Goal: Information Seeking & Learning: Learn about a topic

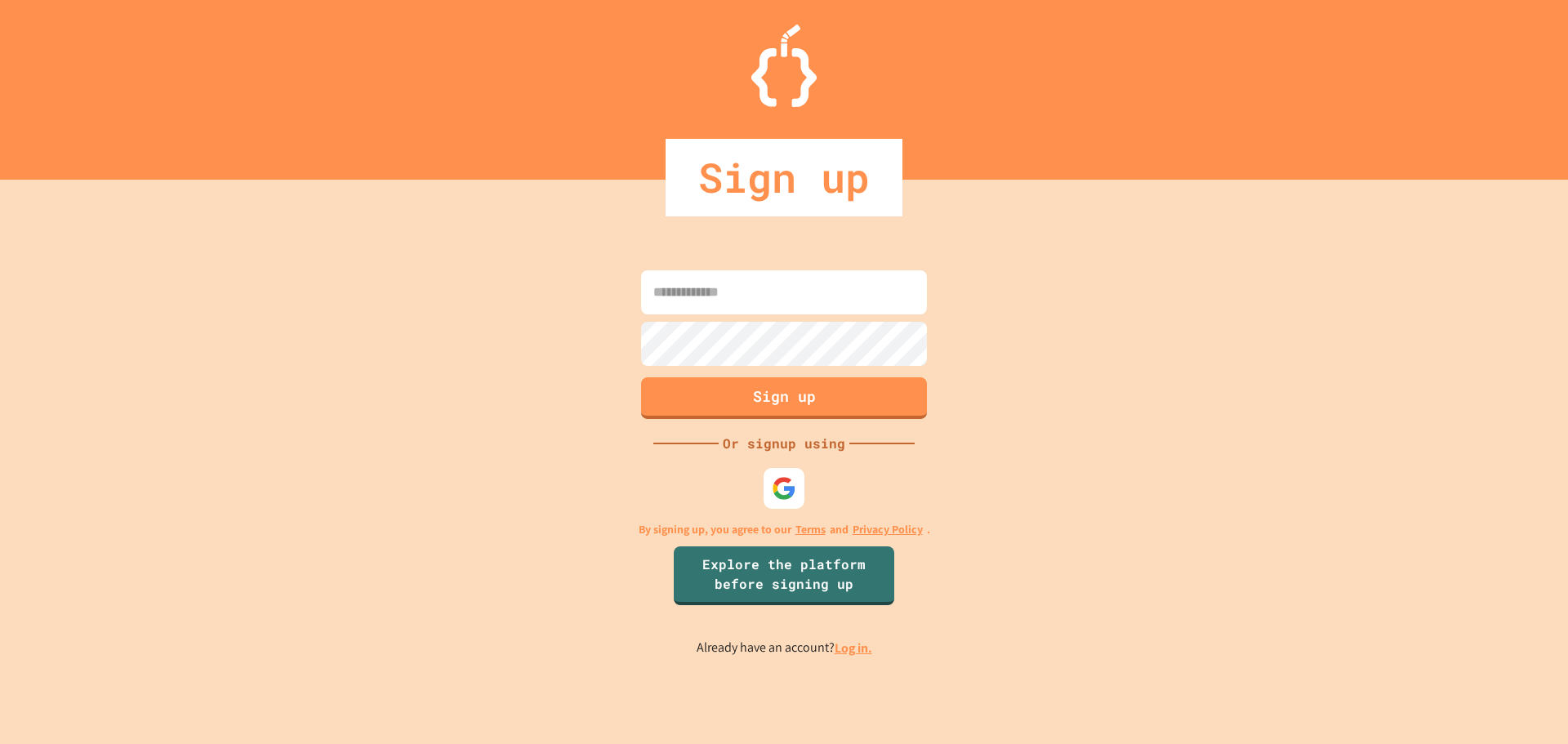
click at [849, 648] on link "Log in." at bounding box center [854, 648] width 38 height 17
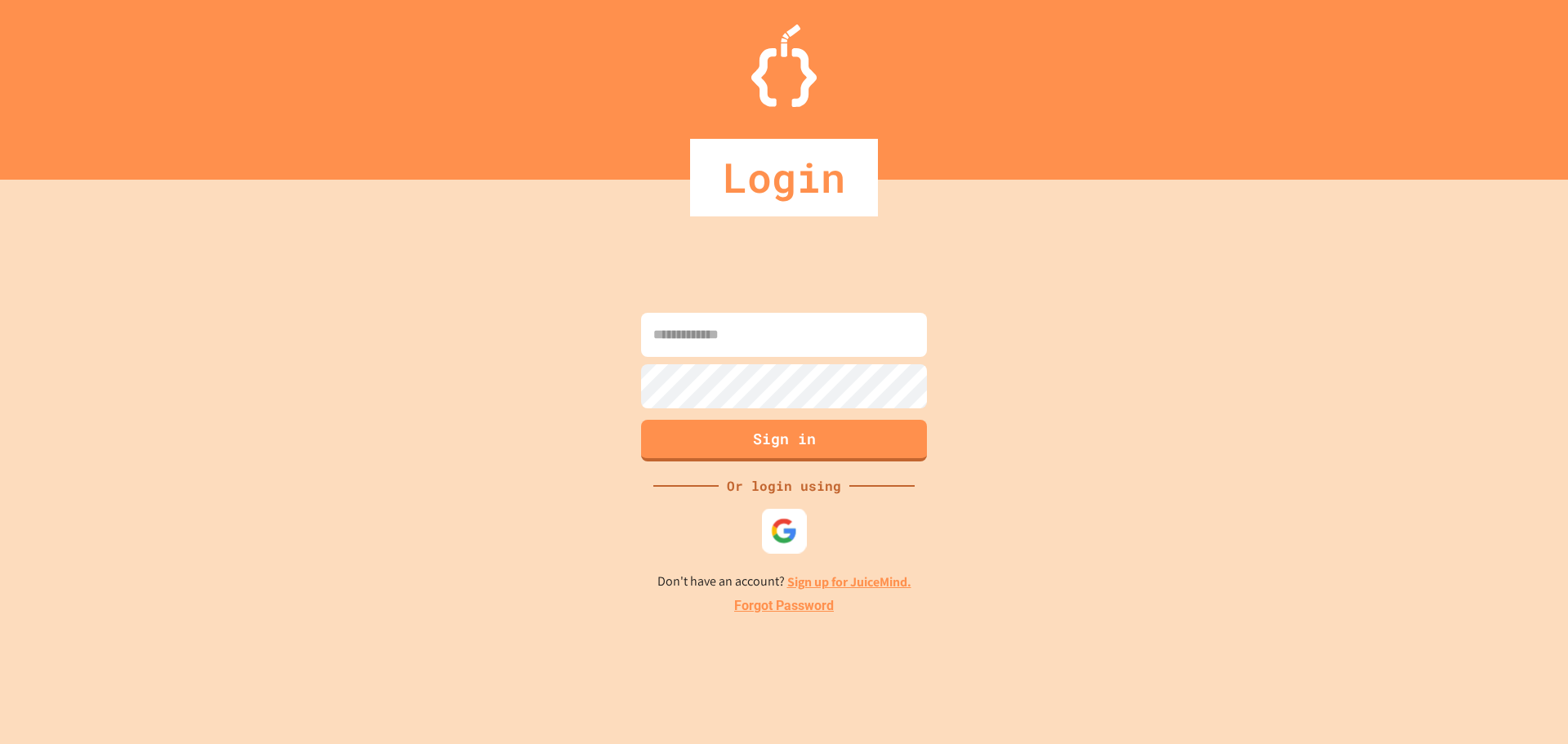
click at [765, 535] on div at bounding box center [784, 530] width 45 height 45
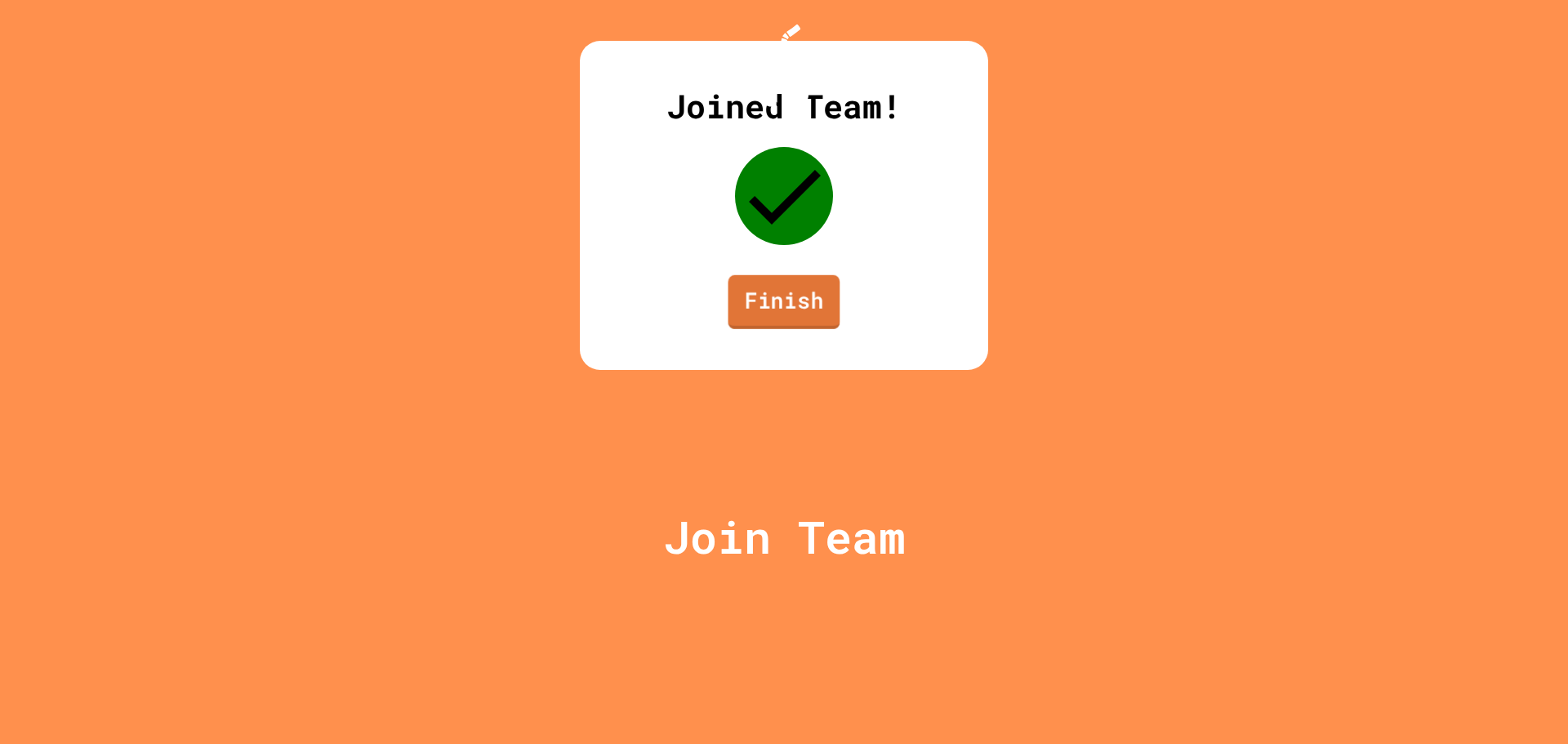
click at [765, 329] on link "Finish" at bounding box center [785, 302] width 112 height 54
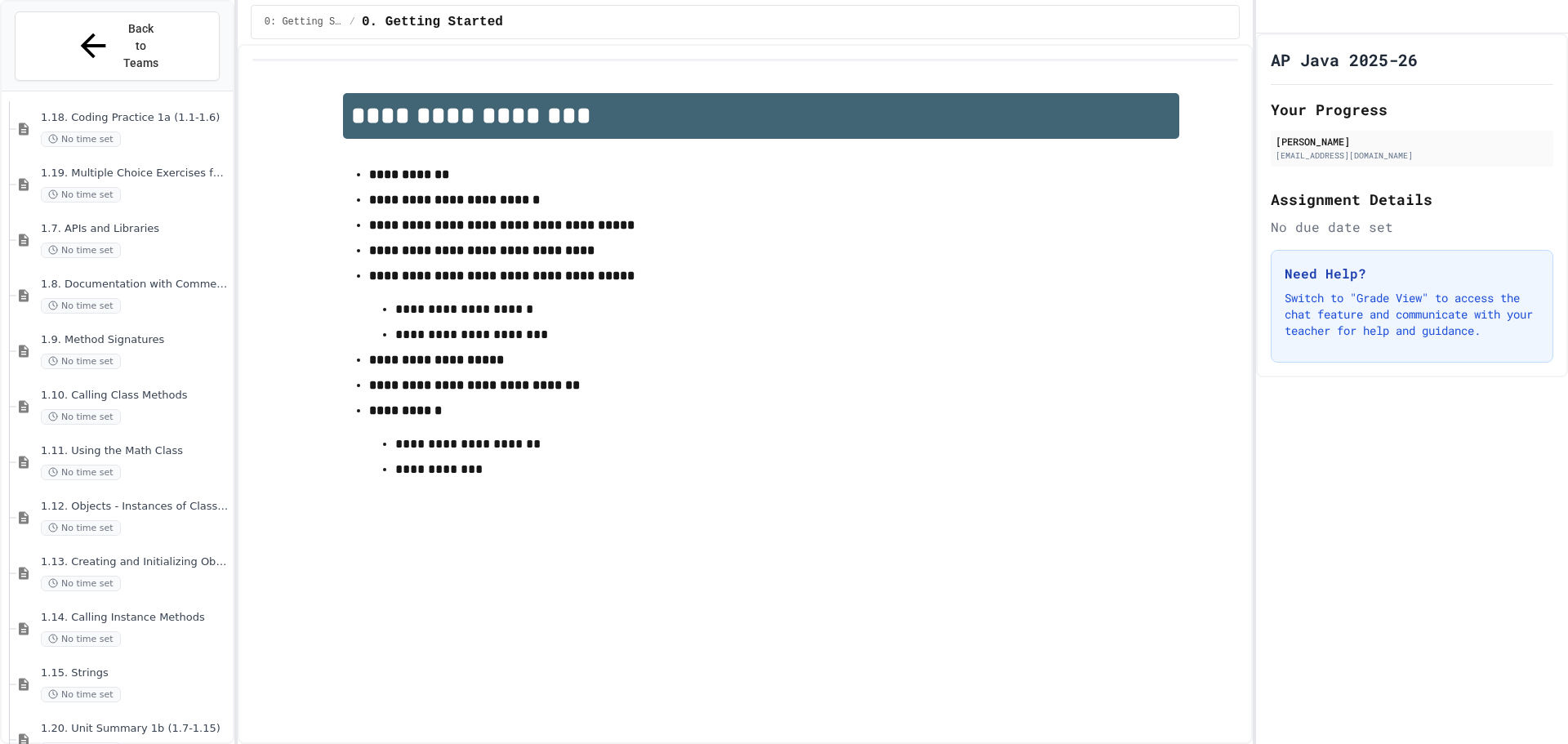
scroll to position [1225, 0]
click at [173, 438] on div "1.14. Calling Instance Methods No time set" at bounding box center [125, 465] width 217 height 56
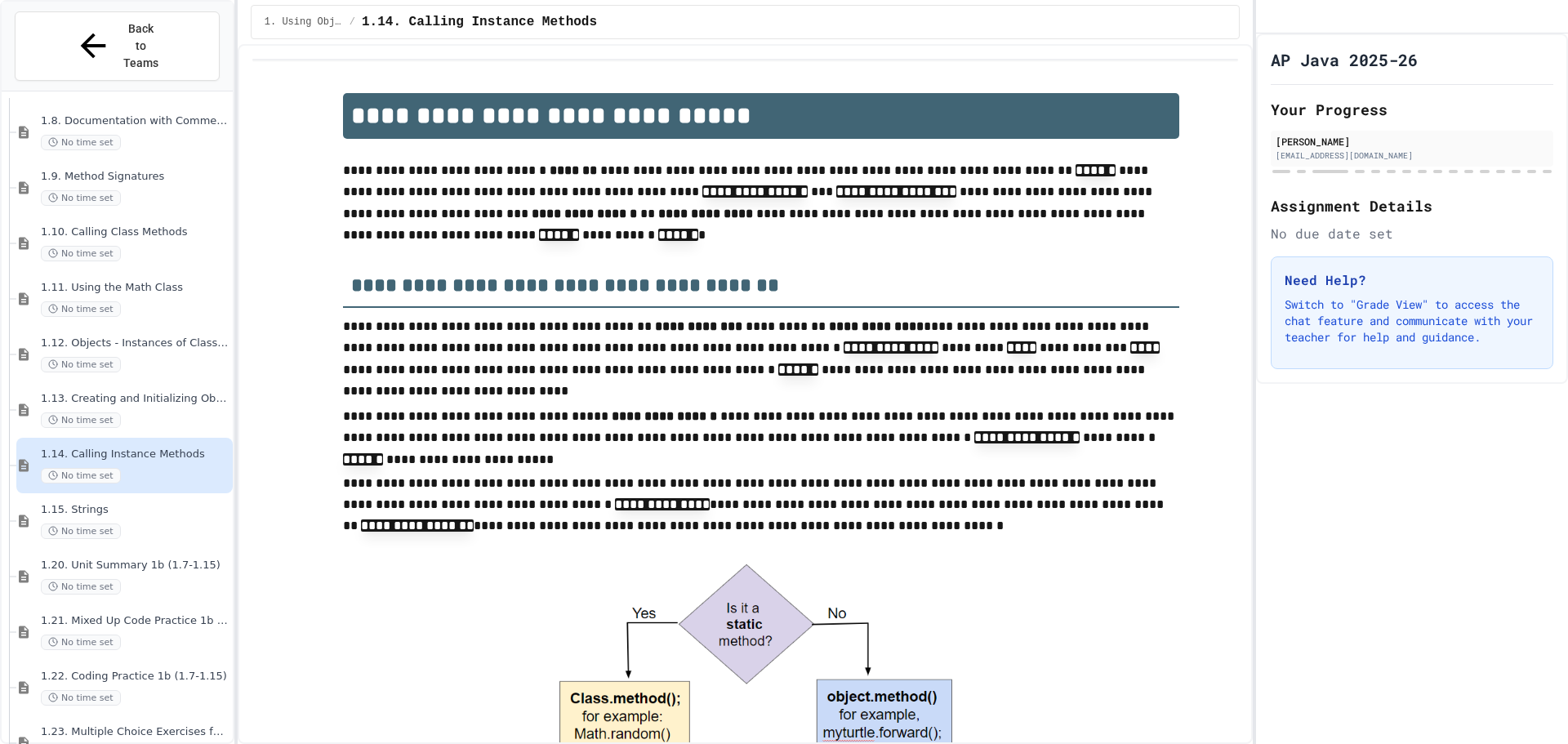
scroll to position [82, 0]
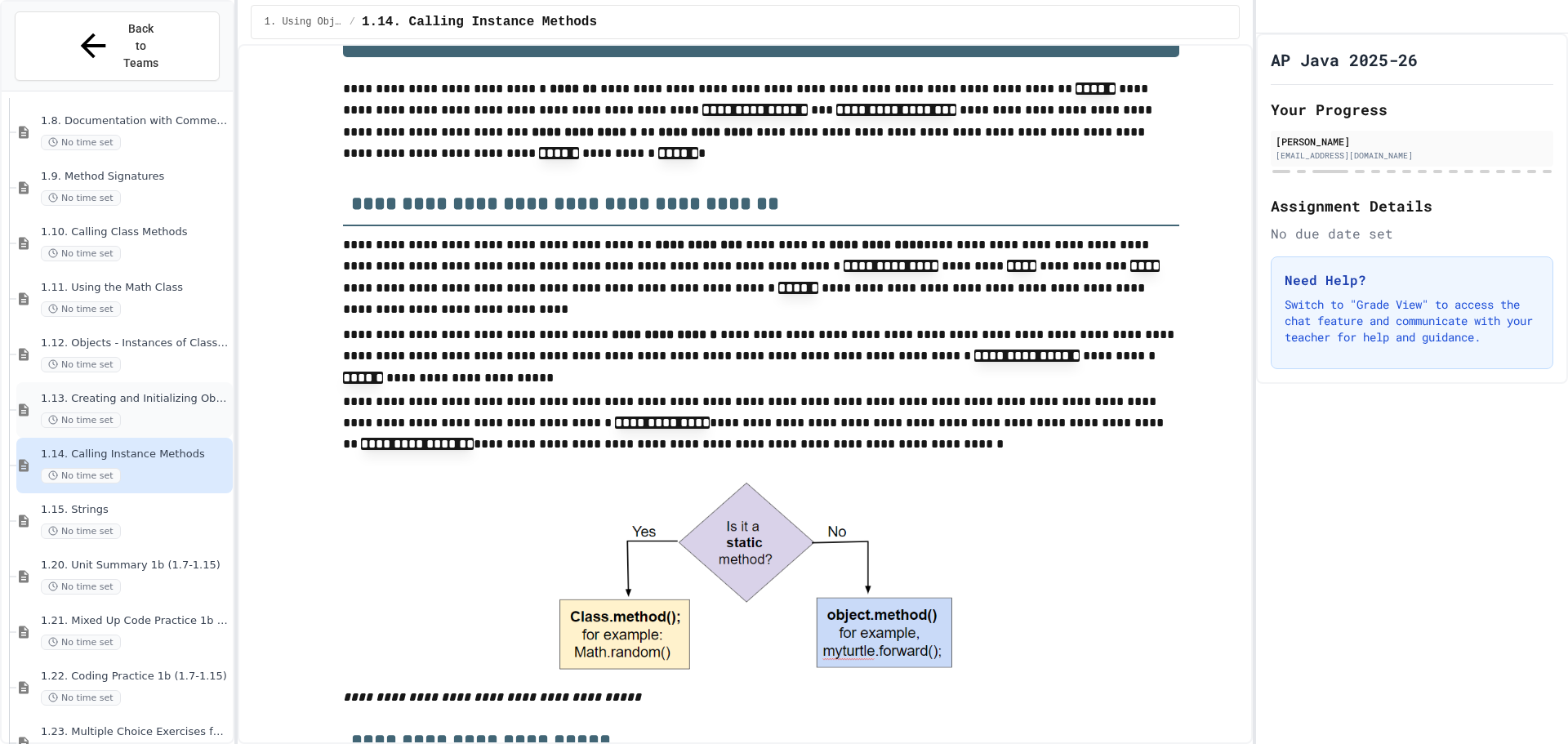
click at [175, 392] on span "1.13. Creating and Initializing Objects: Constructors" at bounding box center [134, 399] width 188 height 14
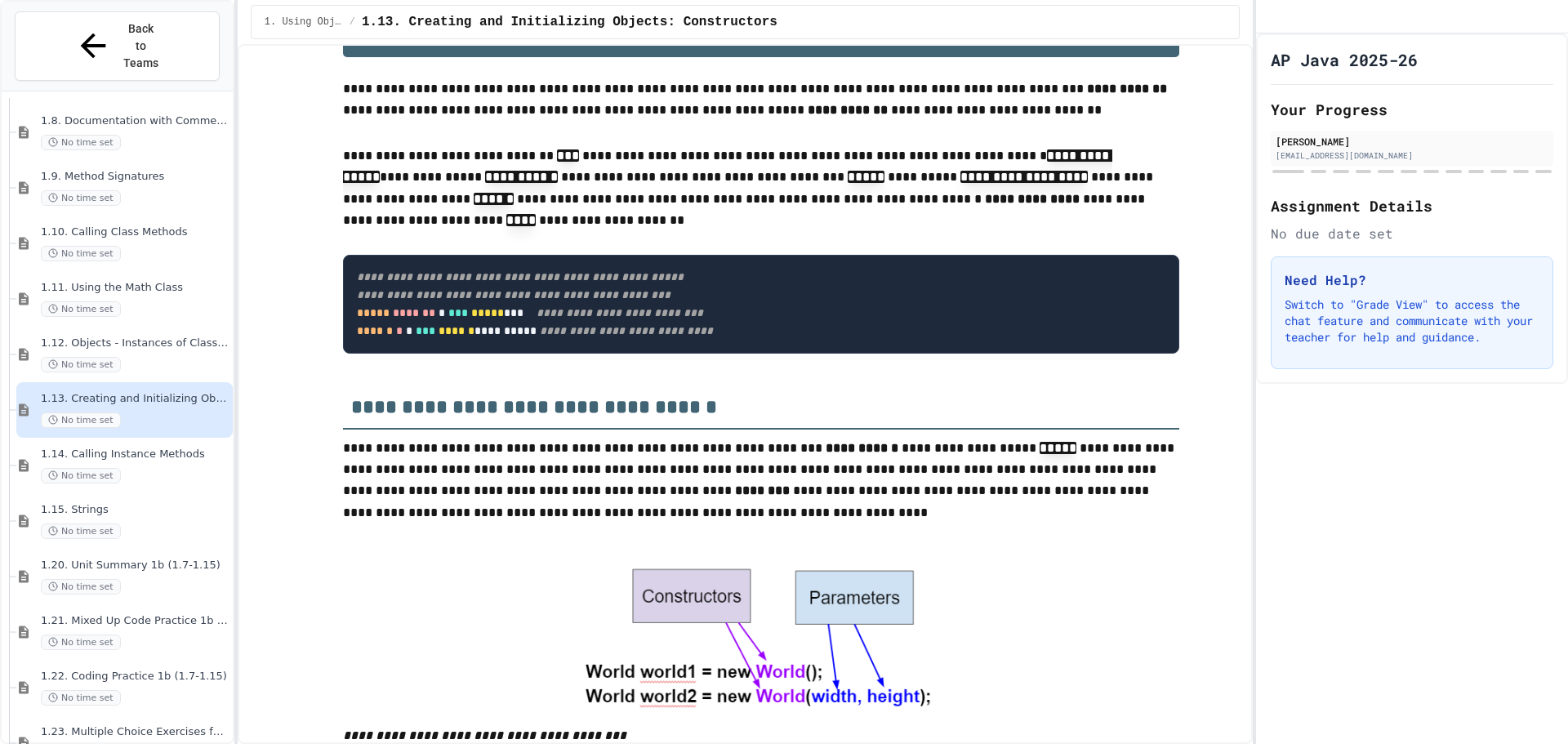
scroll to position [245, 0]
